Goal: Transaction & Acquisition: Obtain resource

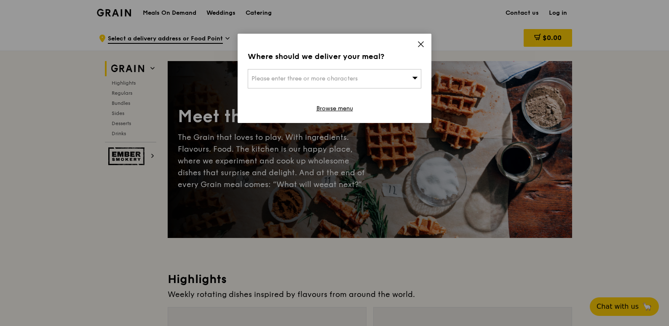
click at [401, 78] on div "Please enter three or more characters" at bounding box center [335, 78] width 174 height 19
click at [419, 44] on icon at bounding box center [421, 44] width 8 height 8
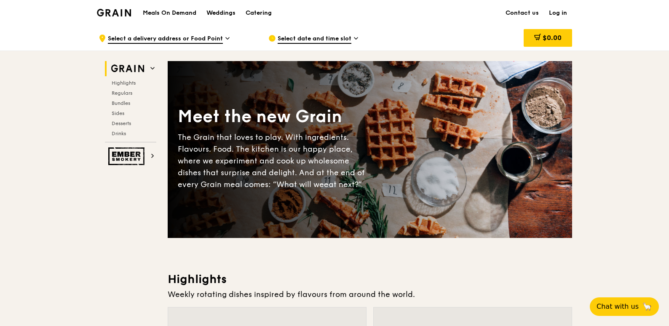
click at [163, 13] on h1 "Meals On Demand" at bounding box center [169, 13] width 53 height 8
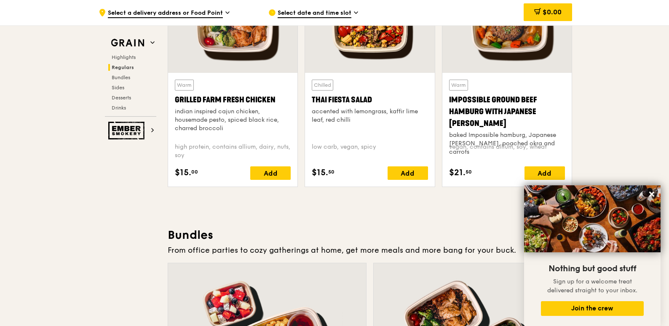
scroll to position [1053, 0]
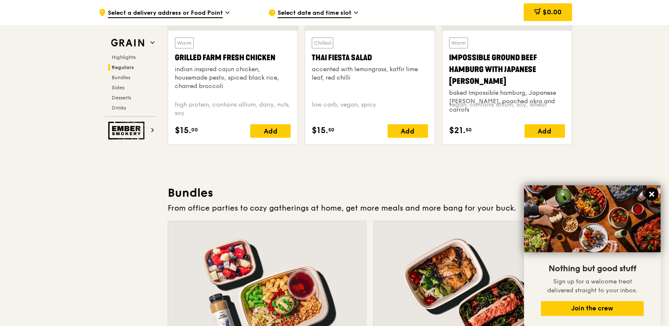
click at [651, 190] on button at bounding box center [651, 193] width 13 height 13
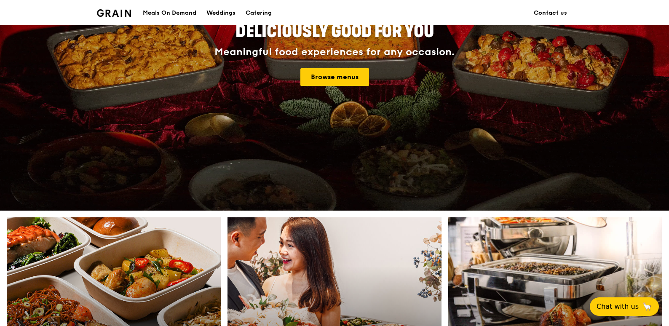
scroll to position [421, 0]
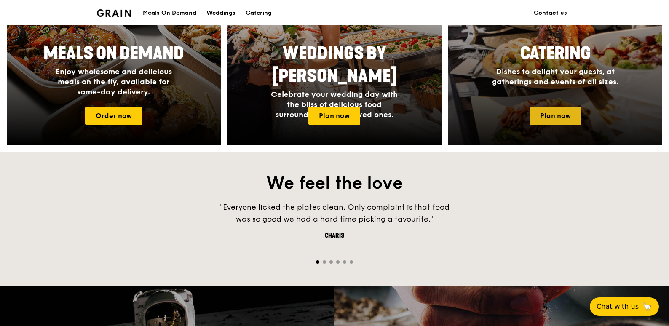
click at [547, 110] on link "Plan now" at bounding box center [555, 116] width 52 height 18
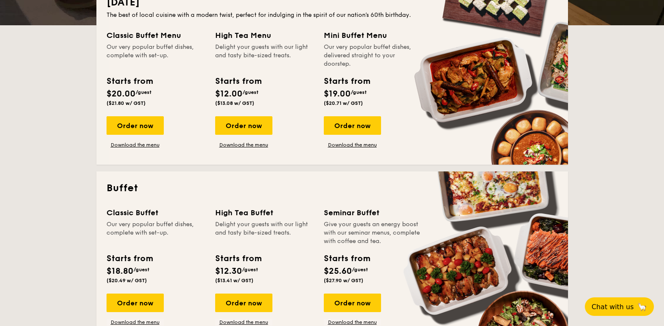
scroll to position [253, 0]
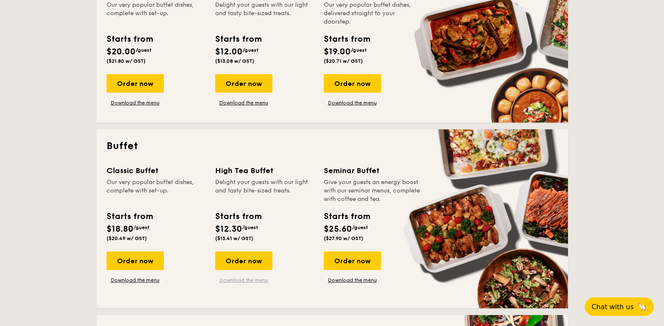
click at [236, 278] on link "Download the menu" at bounding box center [243, 280] width 57 height 7
